Goal: Task Accomplishment & Management: Manage account settings

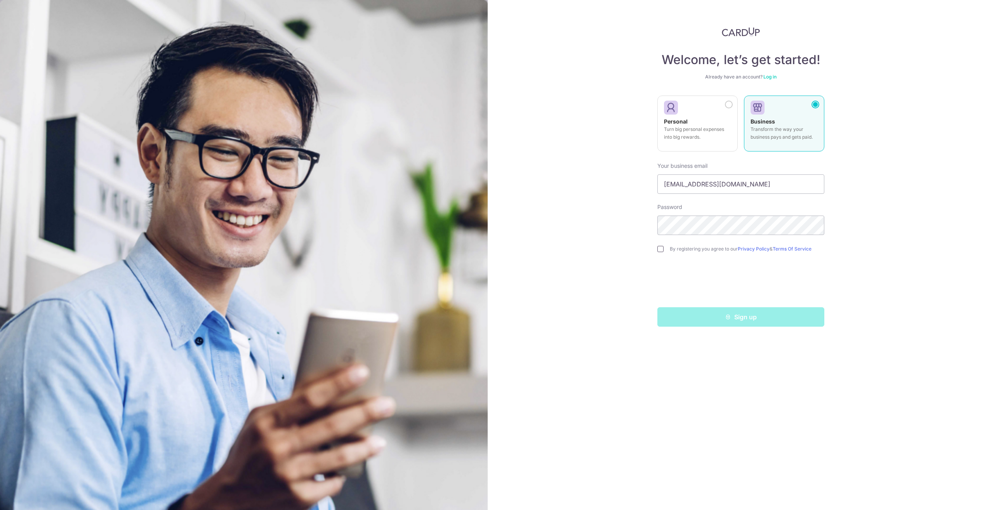
click at [658, 251] on input "checkbox" at bounding box center [661, 249] width 6 height 6
checkbox input "true"
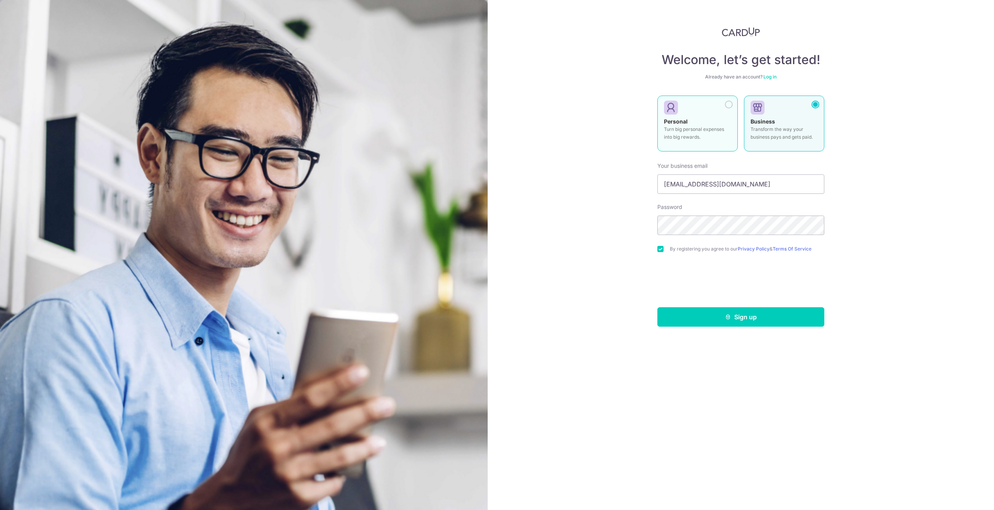
click at [730, 104] on div at bounding box center [729, 105] width 8 height 8
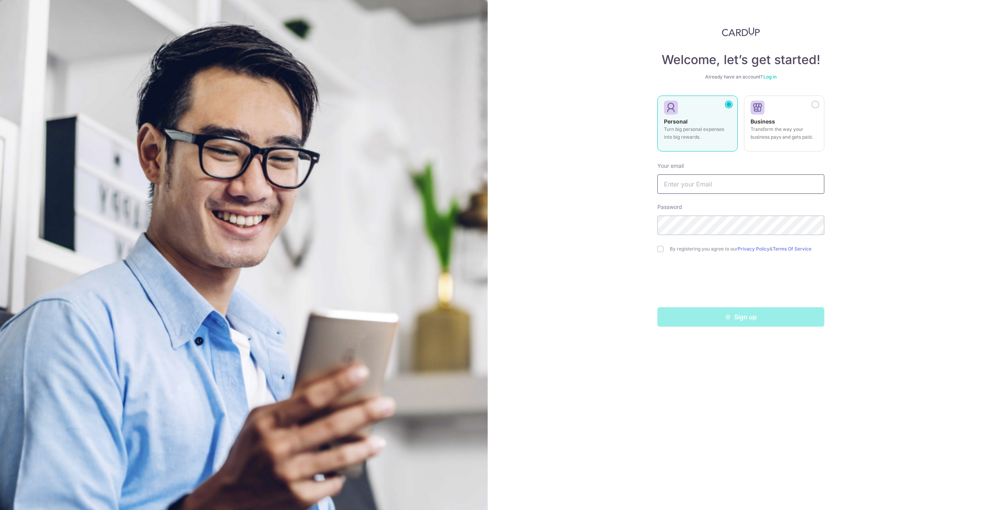
click at [695, 187] on input "text" at bounding box center [741, 183] width 167 height 19
type input "[EMAIL_ADDRESS][DOMAIN_NAME]"
click at [597, 216] on div "Welcome, let’s get started! Already have an account? Log in Personal Turn big p…" at bounding box center [741, 255] width 506 height 510
click at [582, 212] on div "Welcome, let’s get started! Already have an account? Log in Personal Turn big p…" at bounding box center [741, 255] width 506 height 510
click at [602, 189] on div "Welcome, let’s get started! Already have an account? Log in Personal Turn big p…" at bounding box center [741, 255] width 506 height 510
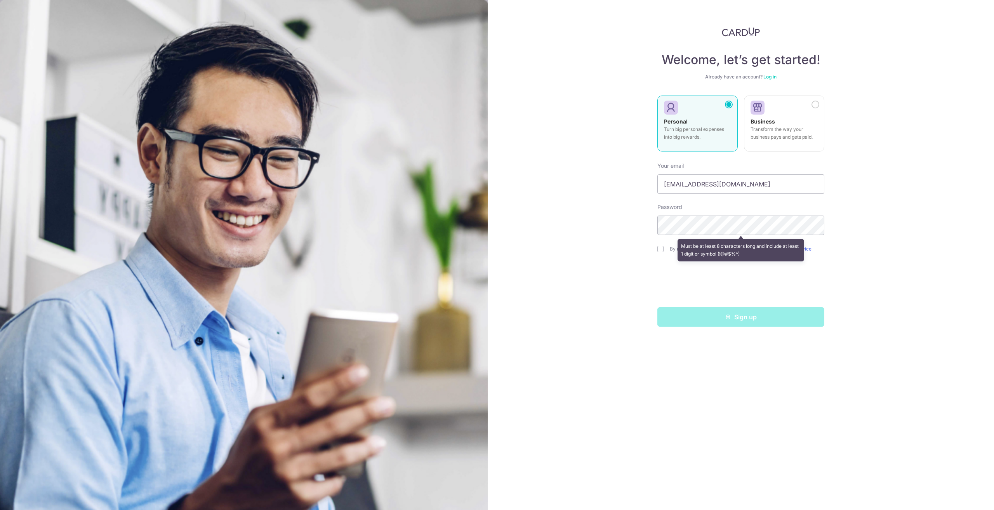
click at [769, 78] on link "Log in" at bounding box center [770, 77] width 13 height 6
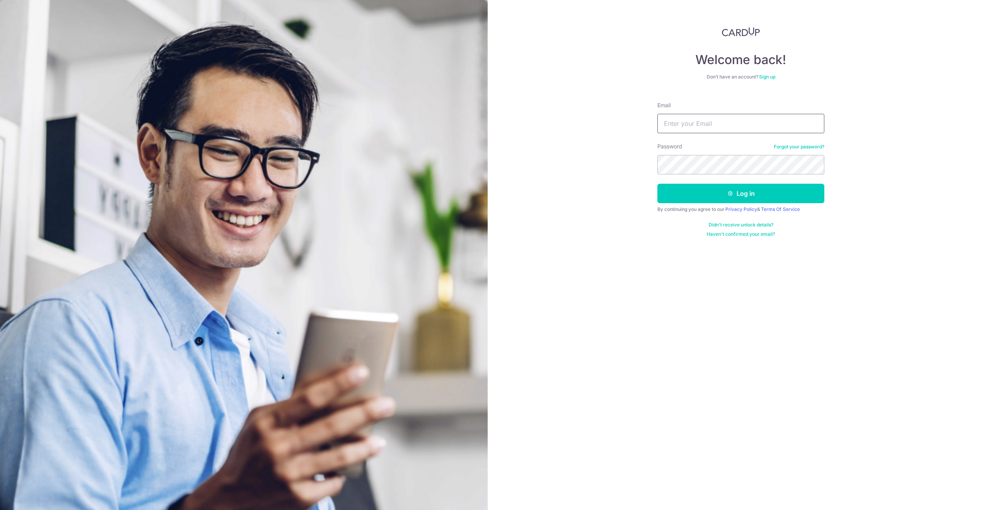
click at [700, 121] on input "Email" at bounding box center [741, 123] width 167 height 19
type input "[EMAIL_ADDRESS][DOMAIN_NAME]"
click at [658, 184] on button "Log in" at bounding box center [741, 193] width 167 height 19
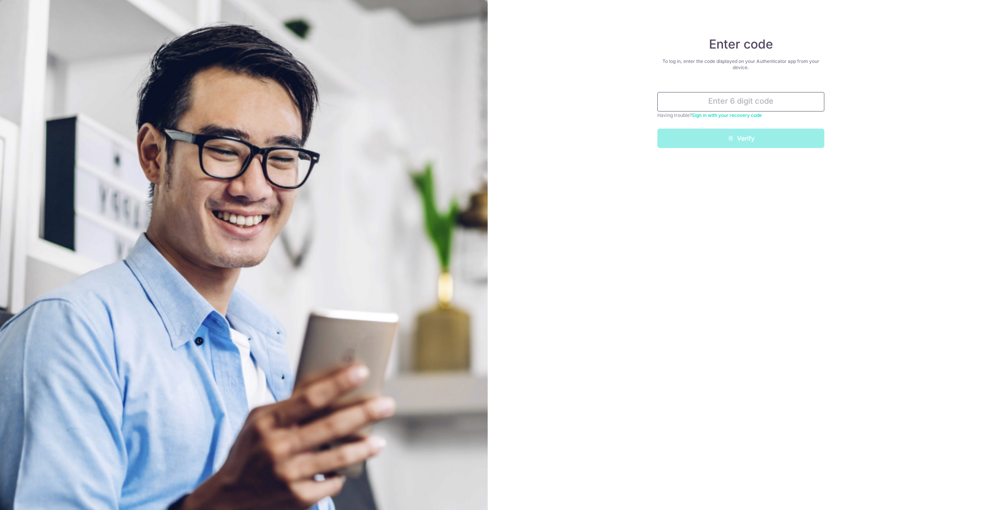
click at [698, 105] on input "text" at bounding box center [741, 101] width 167 height 19
type input "365718"
click at [658, 129] on button "Verify" at bounding box center [741, 138] width 167 height 19
